Goal: Transaction & Acquisition: Subscribe to service/newsletter

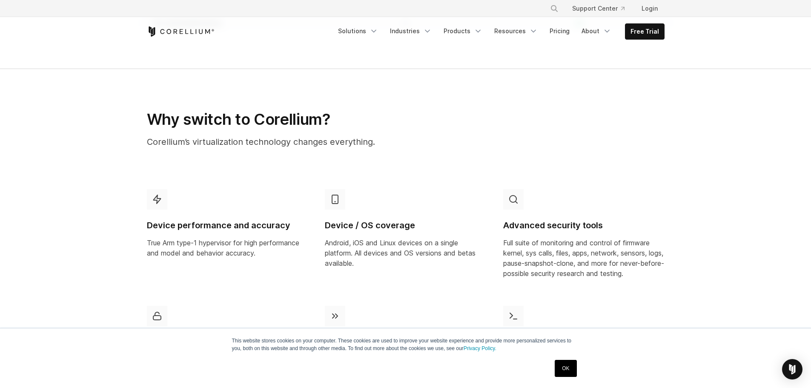
scroll to position [426, 0]
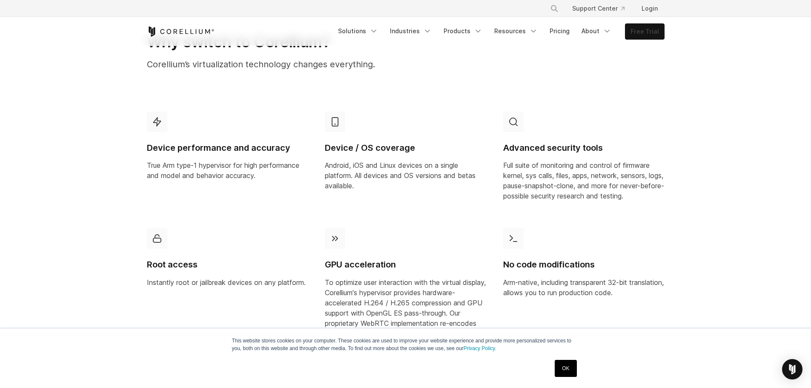
click at [639, 31] on link "Free Trial" at bounding box center [644, 31] width 39 height 15
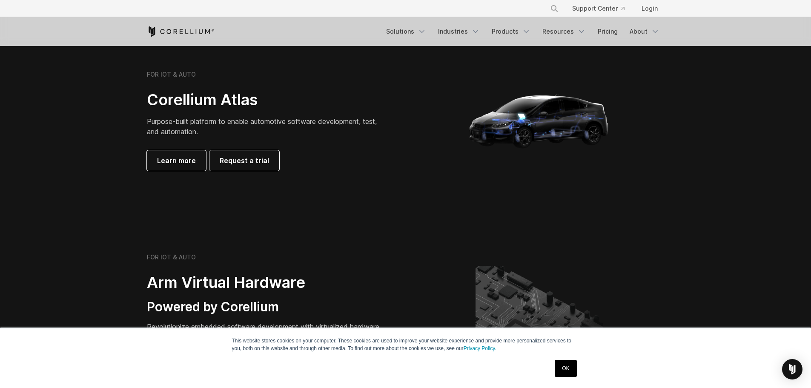
scroll to position [809, 0]
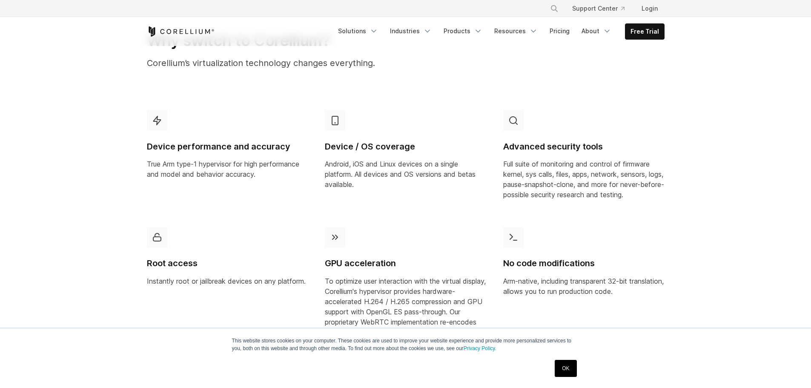
scroll to position [426, 0]
